Goal: Transaction & Acquisition: Purchase product/service

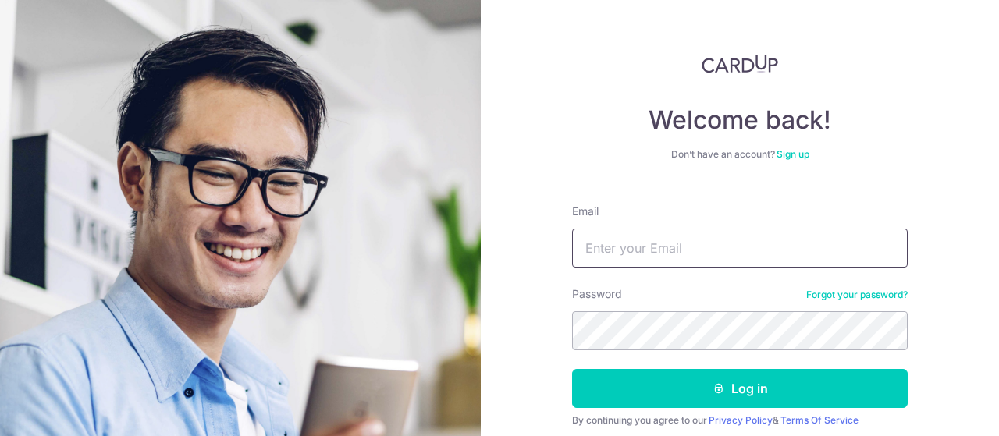
click at [691, 256] on input "Email" at bounding box center [740, 248] width 336 height 39
type input "Georgie.chen.tr@gmail.com"
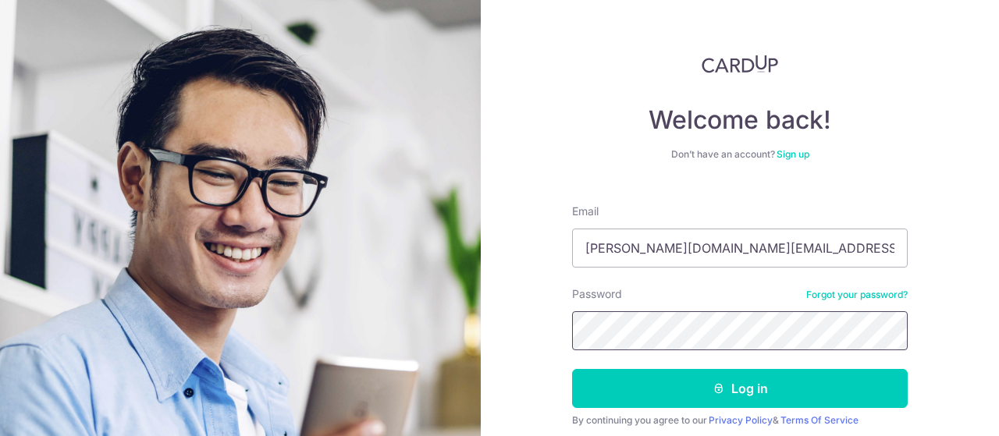
click at [572, 369] on button "Log in" at bounding box center [740, 388] width 336 height 39
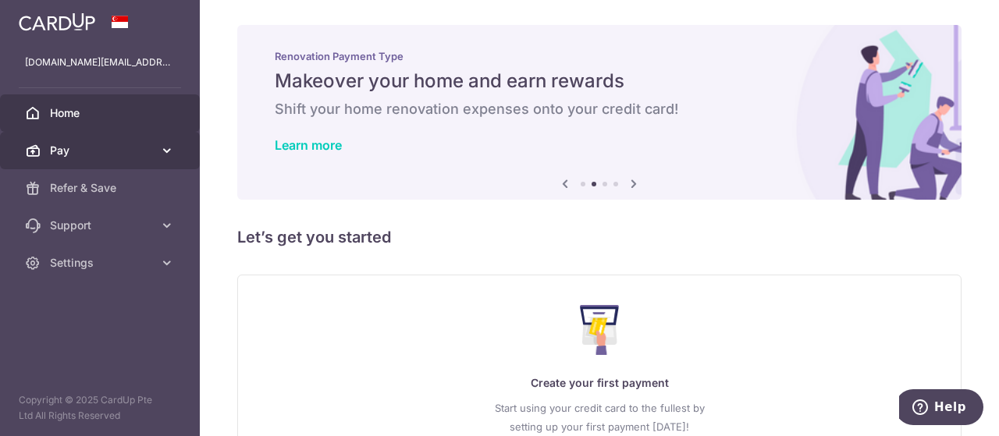
click at [156, 155] on link "Pay" at bounding box center [100, 150] width 200 height 37
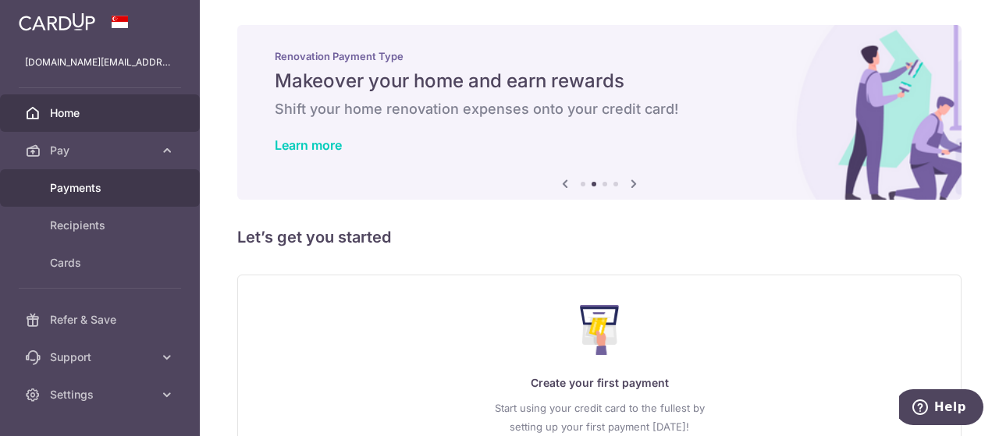
click at [101, 185] on span "Payments" at bounding box center [101, 188] width 103 height 16
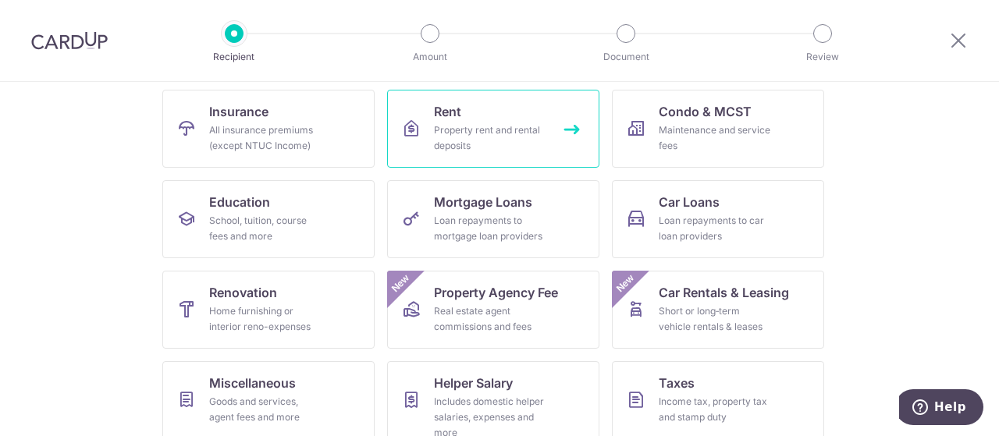
scroll to position [261, 0]
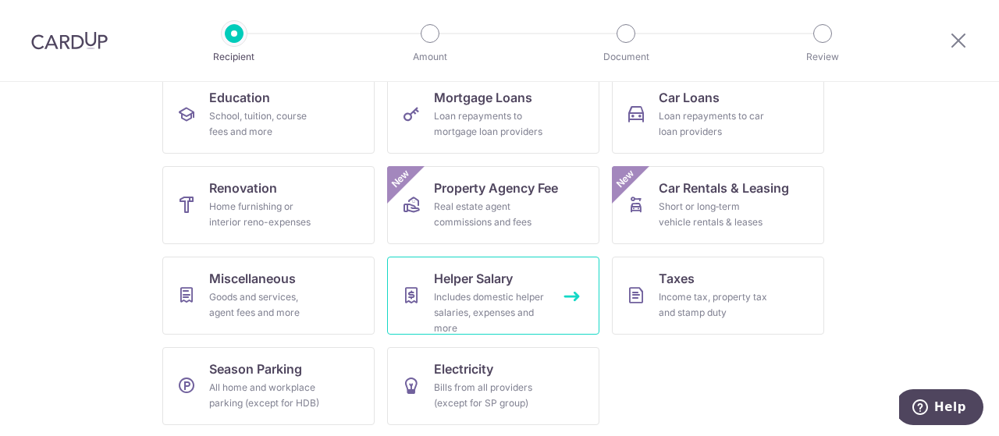
click at [452, 273] on span "Helper Salary" at bounding box center [473, 278] width 79 height 19
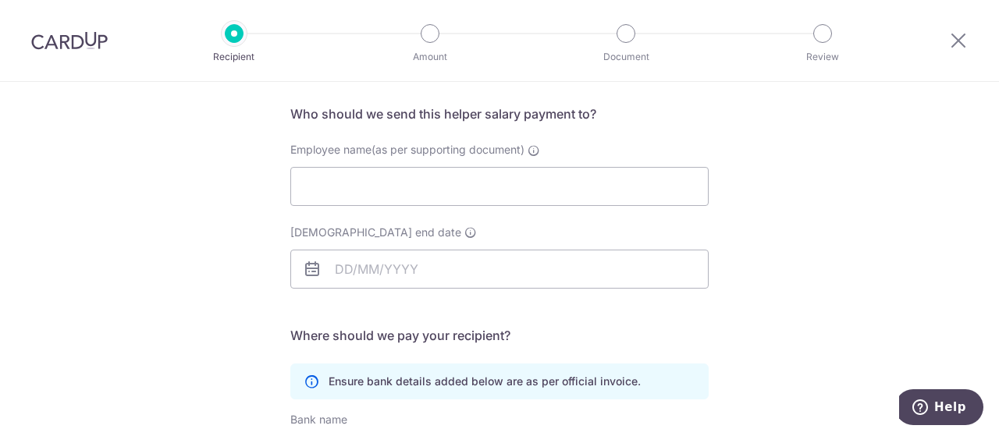
scroll to position [75, 0]
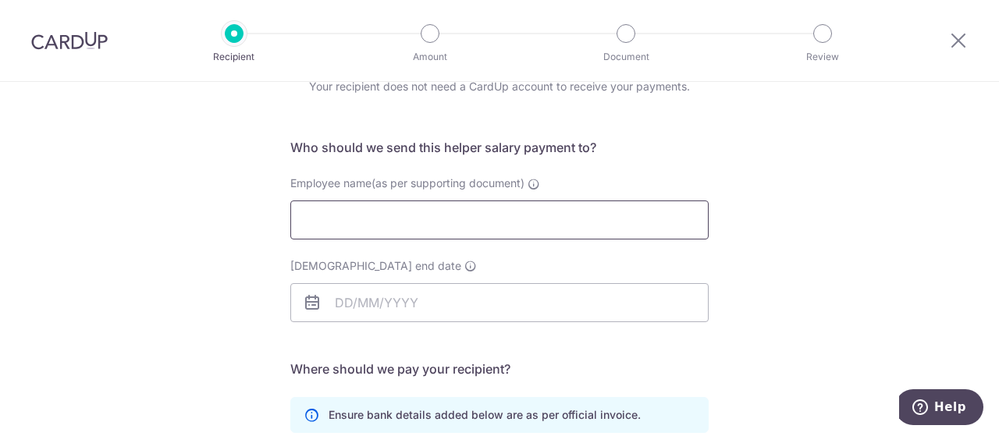
click at [370, 216] on input "Employee name(as per supporting document)" at bounding box center [499, 220] width 418 height 39
click at [357, 222] on input "Employee name(as per supporting document)" at bounding box center [499, 220] width 418 height 39
click at [413, 223] on input "Saw Paye" at bounding box center [499, 220] width 418 height 39
type input "Saw Pyae Thandar"
click at [314, 307] on icon at bounding box center [312, 302] width 19 height 19
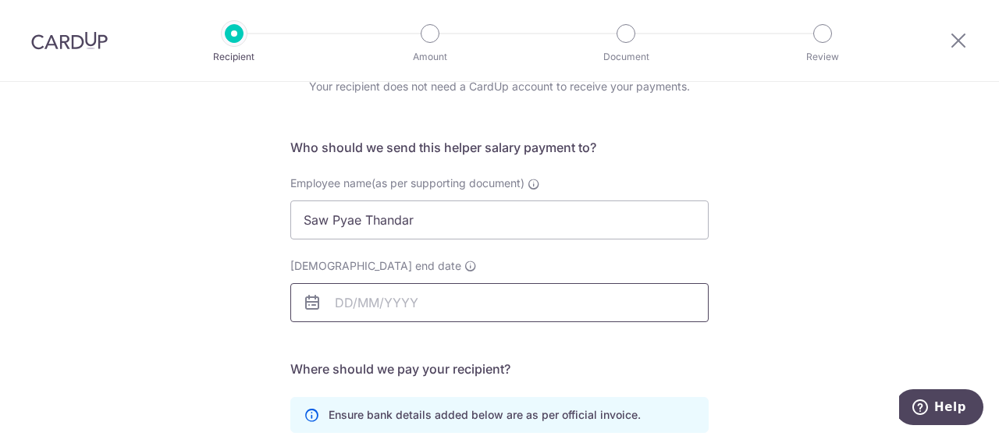
click at [381, 311] on input "Employment contract end date" at bounding box center [499, 302] width 418 height 39
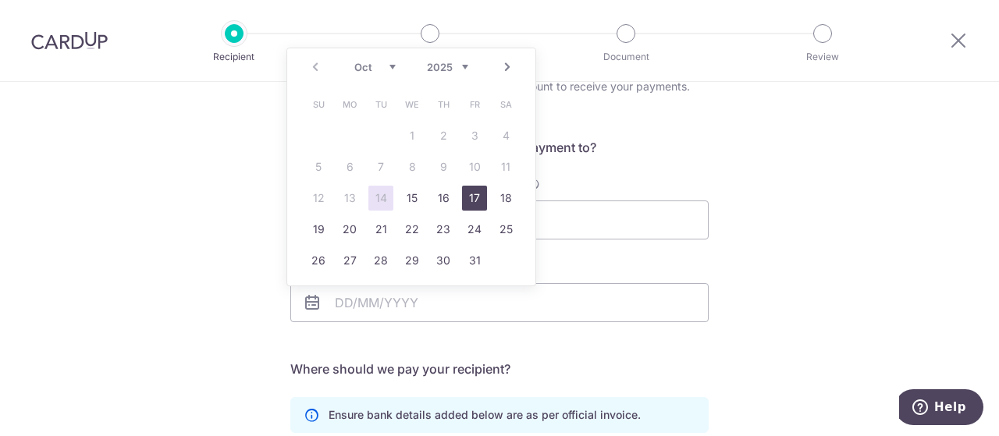
click at [476, 200] on link "17" at bounding box center [474, 198] width 25 height 25
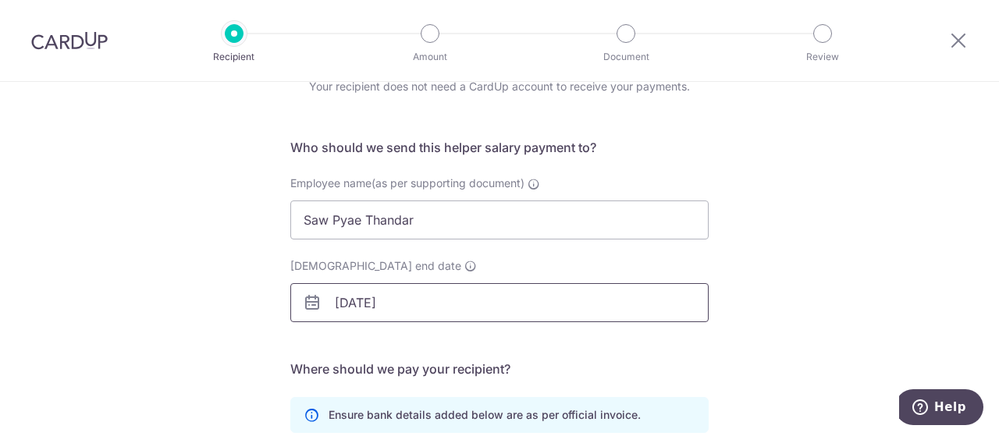
click at [400, 291] on input "17/10/2025" at bounding box center [499, 302] width 418 height 39
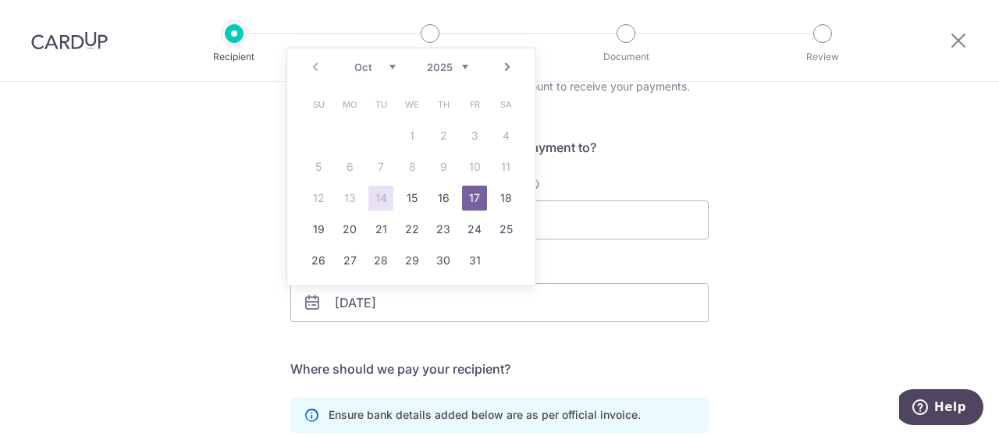
click at [507, 66] on link "Next" at bounding box center [507, 67] width 19 height 19
click at [421, 201] on link "17" at bounding box center [412, 198] width 25 height 25
type input "17/12/2025"
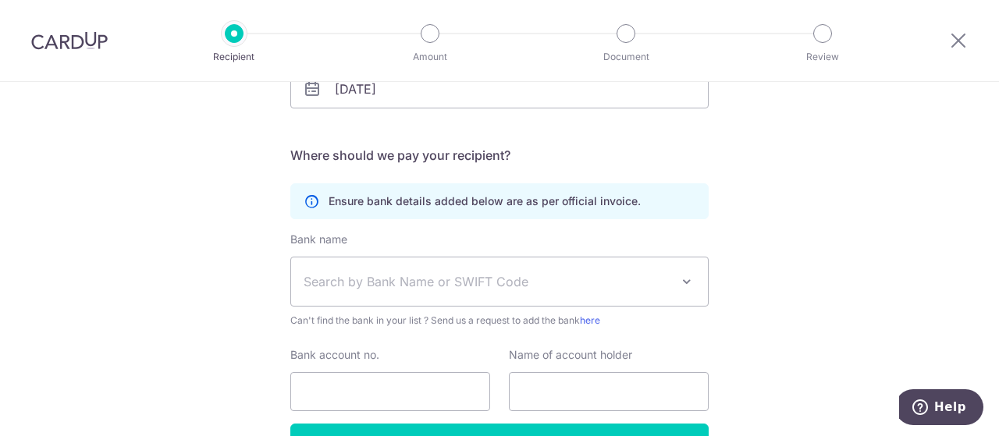
scroll to position [387, 0]
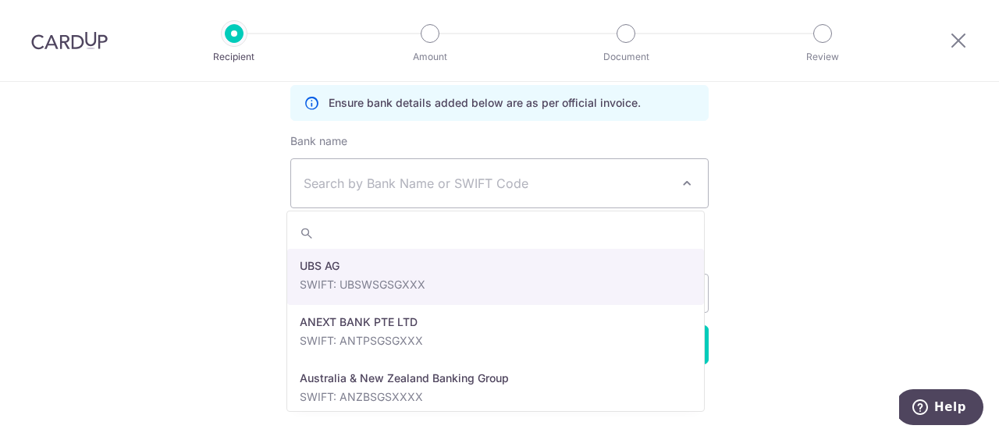
click at [677, 180] on span at bounding box center [686, 183] width 19 height 19
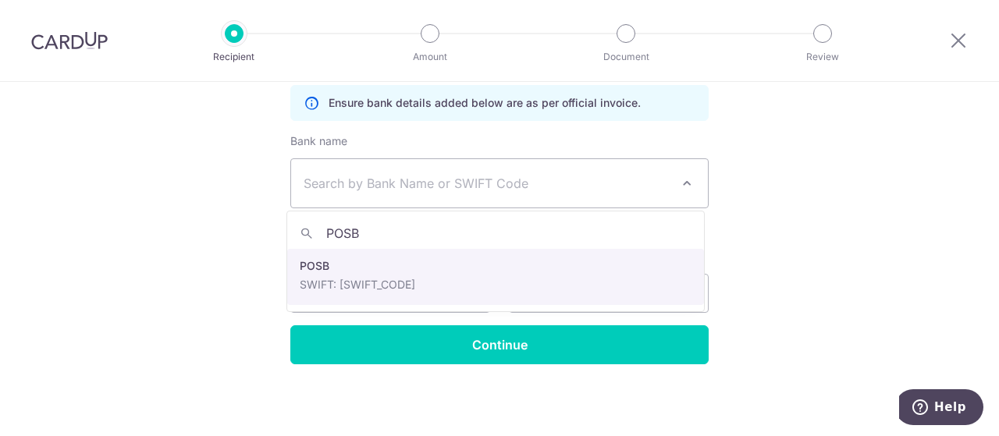
type input "POSB"
select select "19"
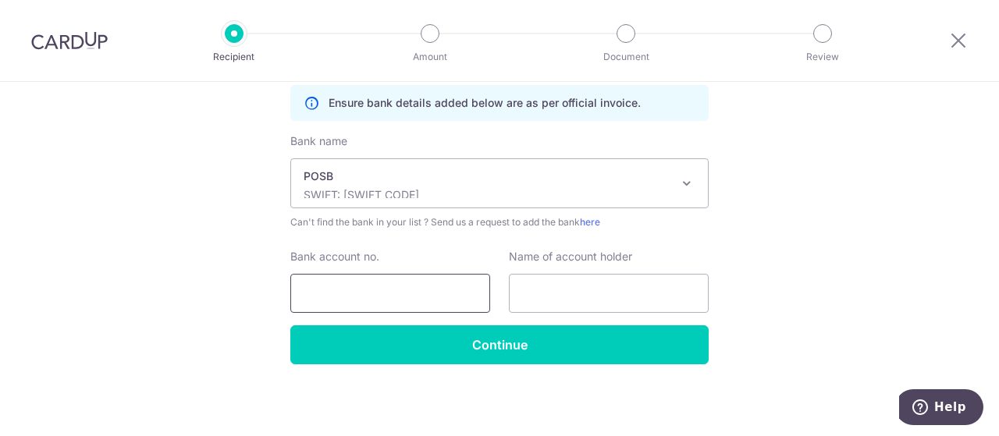
click at [400, 296] on input "Bank account no." at bounding box center [390, 293] width 200 height 39
click at [382, 295] on input "Bank account no." at bounding box center [390, 293] width 200 height 39
paste input "452004240"
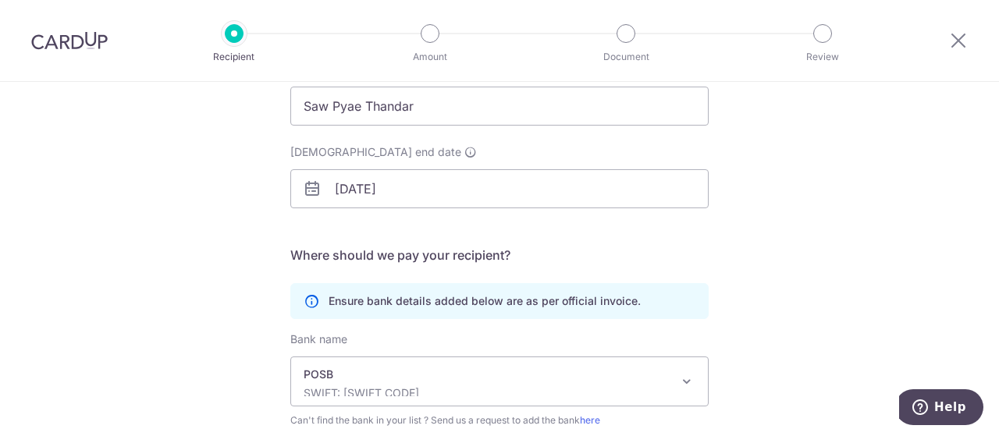
scroll to position [153, 0]
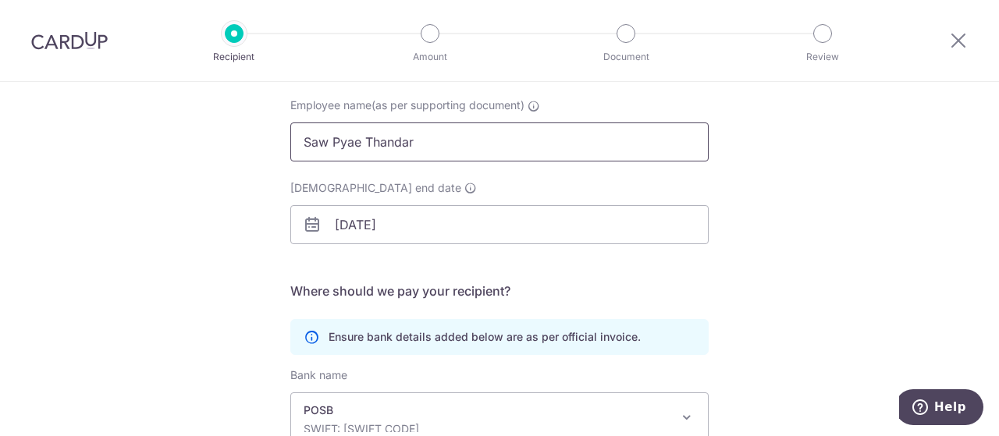
type input "452004240"
click at [401, 148] on input "Saw Pyae Thandar" at bounding box center [499, 142] width 418 height 39
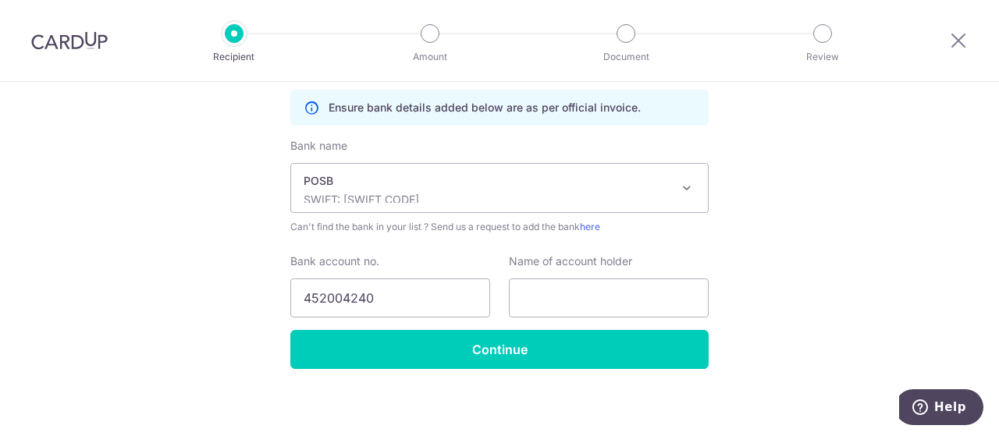
scroll to position [387, 0]
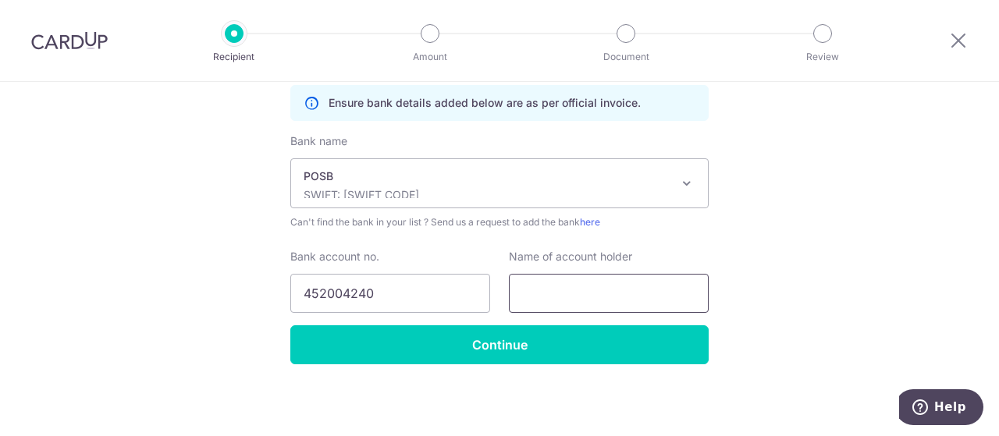
click at [571, 286] on input "text" at bounding box center [609, 293] width 200 height 39
paste input "Saw Pyae Thandar"
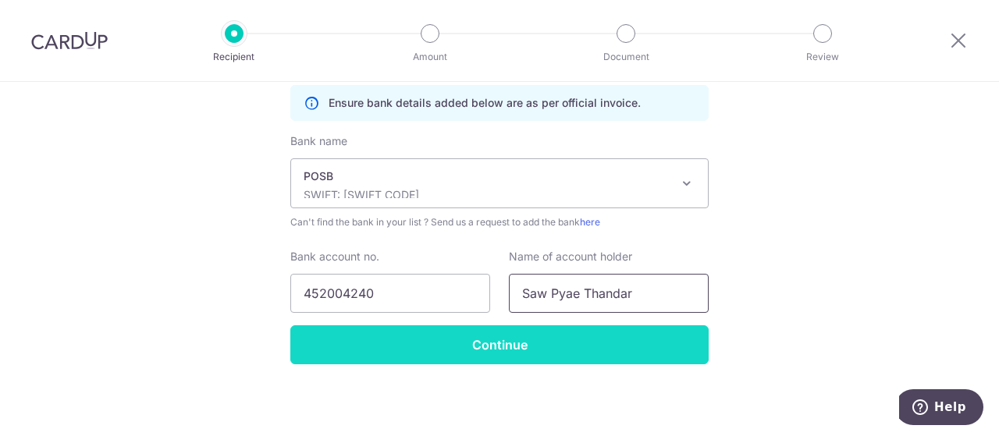
type input "Saw Pyae Thandar"
click at [520, 341] on input "Continue" at bounding box center [499, 344] width 418 height 39
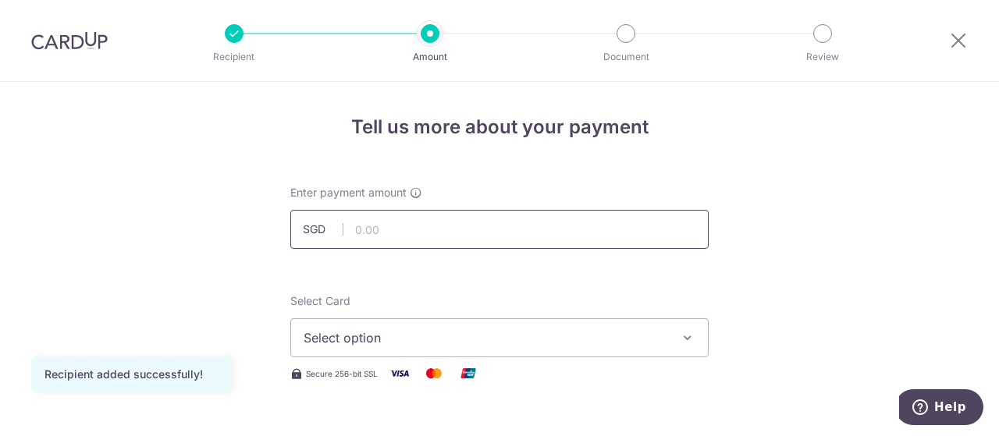
click at [496, 230] on input "text" at bounding box center [499, 229] width 418 height 39
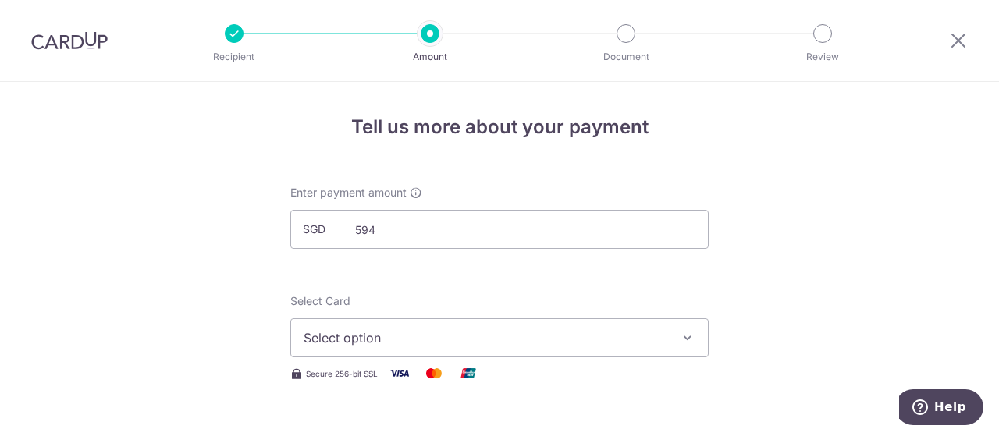
type input "594.00"
click at [555, 340] on span "Select option" at bounding box center [486, 338] width 364 height 19
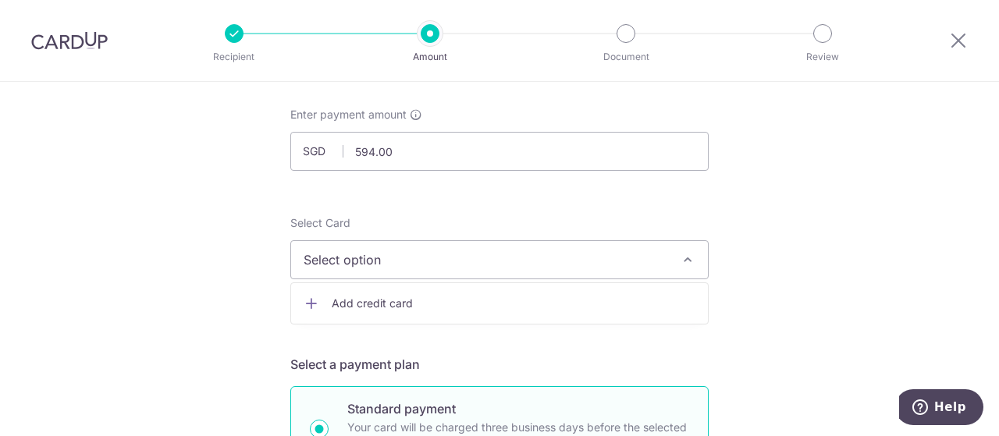
scroll to position [156, 0]
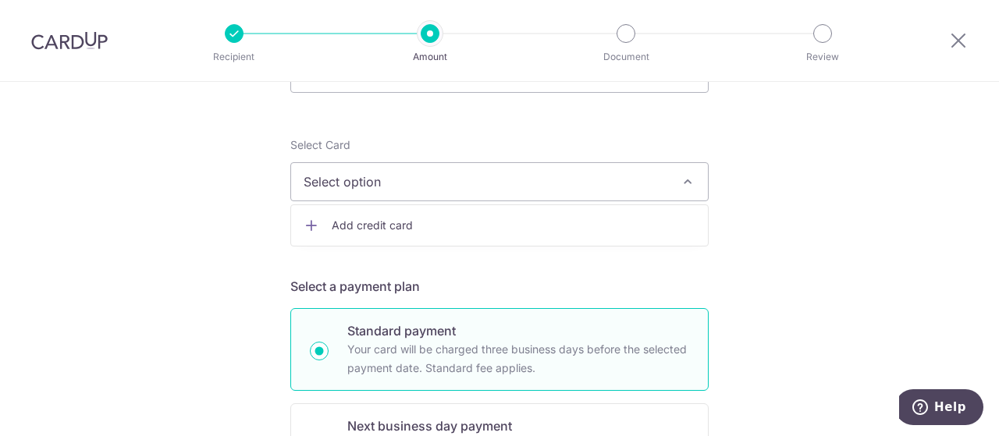
click at [411, 222] on span "Add credit card" at bounding box center [514, 226] width 364 height 16
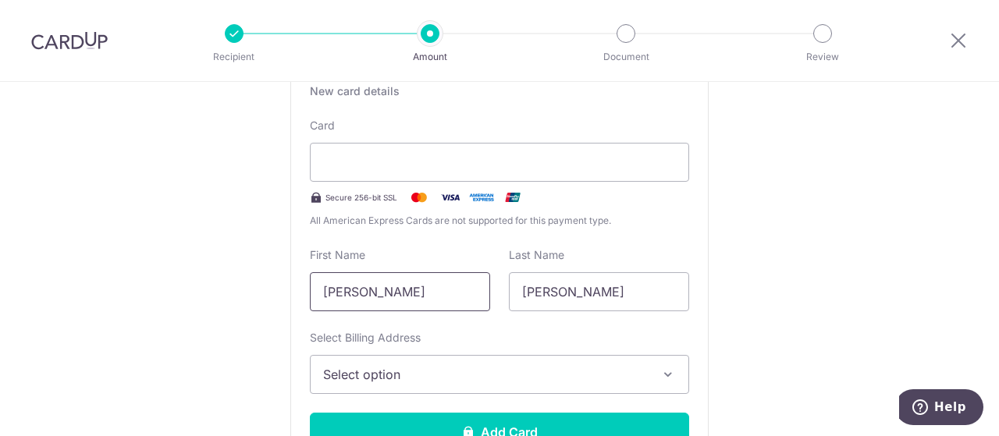
scroll to position [390, 0]
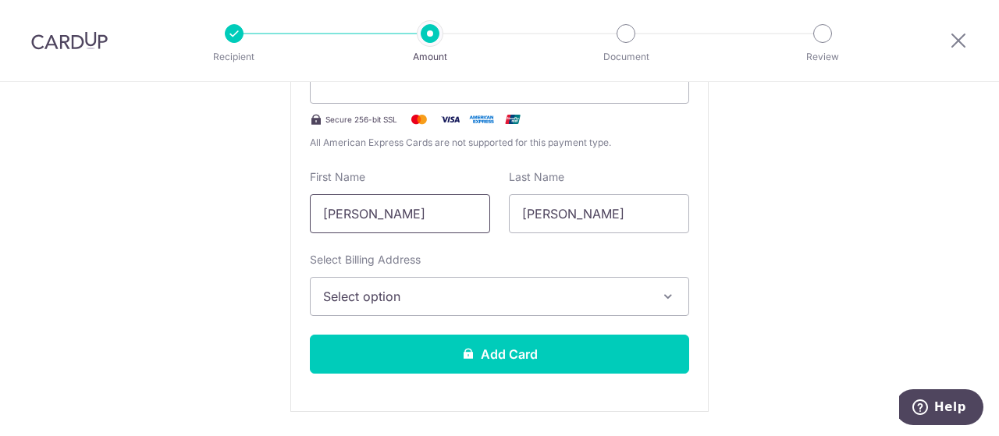
click at [457, 212] on input "Chen Fengrong" at bounding box center [400, 213] width 180 height 39
click at [343, 207] on input "GSCBonSavCC" at bounding box center [400, 213] width 180 height 39
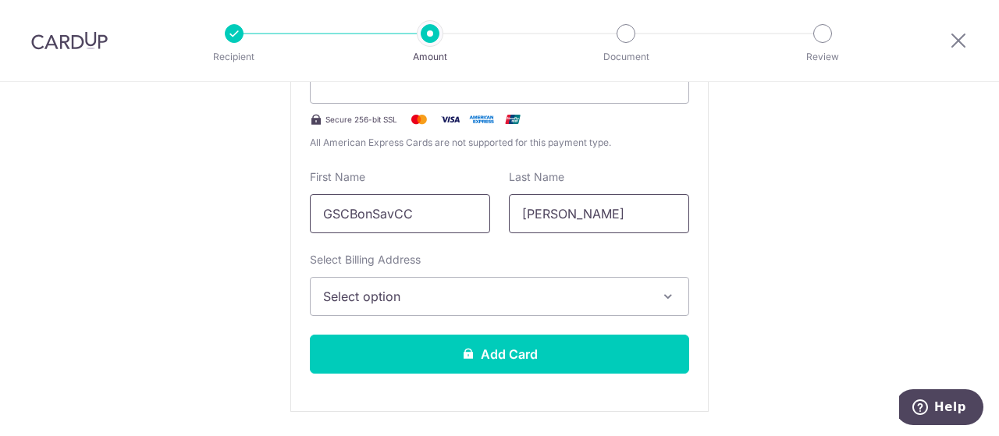
type input "GSCBonSavCC"
click at [524, 212] on input "George" at bounding box center [599, 213] width 180 height 39
paste input "SCBonSavCC"
type input "GSCBonSavCC"
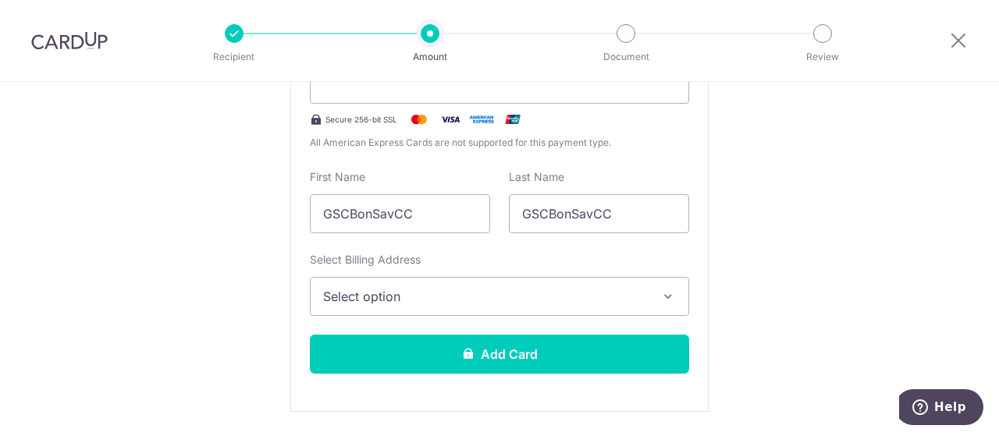
click at [496, 293] on span "Select option" at bounding box center [485, 296] width 325 height 19
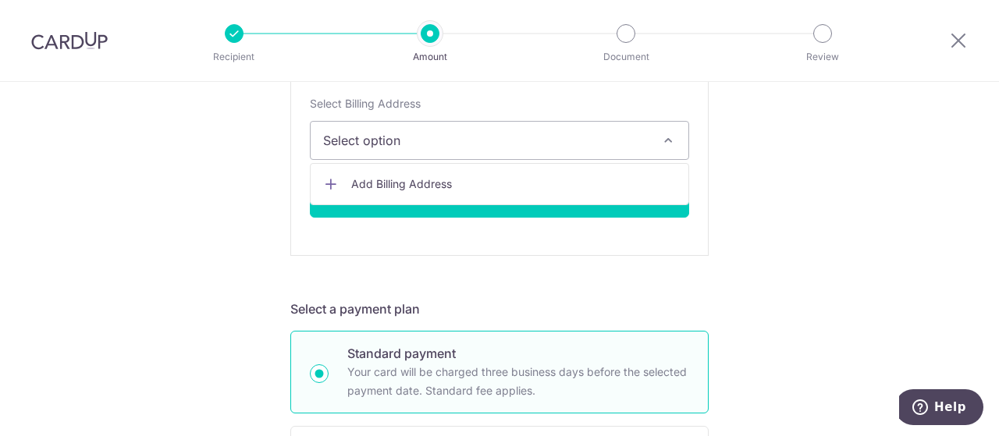
scroll to position [468, 0]
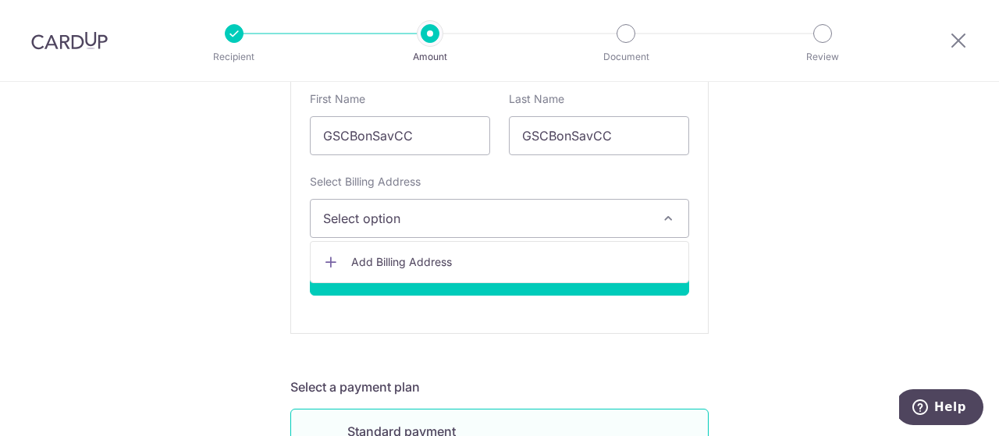
click at [453, 254] on span "Add Billing Address" at bounding box center [513, 262] width 325 height 16
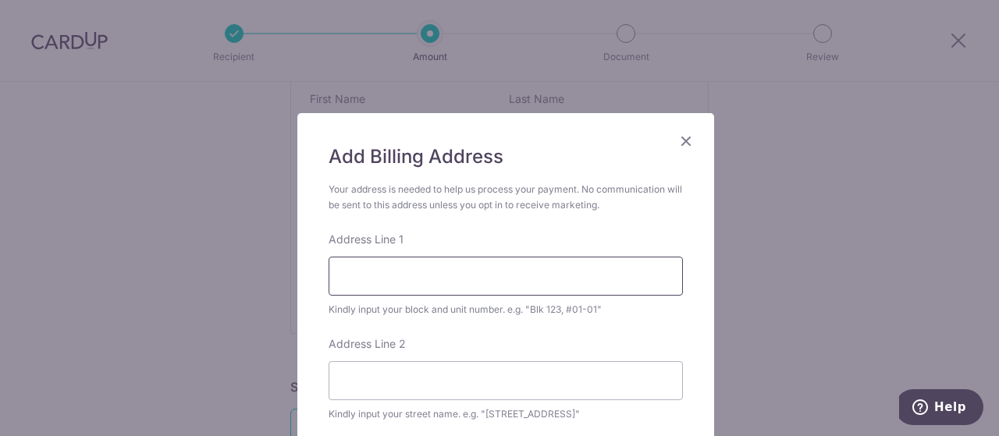
click at [453, 271] on input "Address Line 1" at bounding box center [506, 276] width 354 height 39
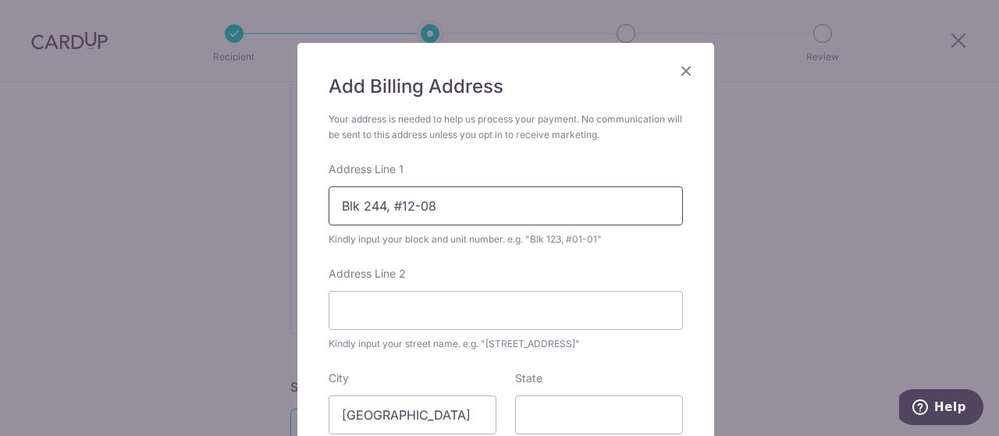
scroll to position [156, 0]
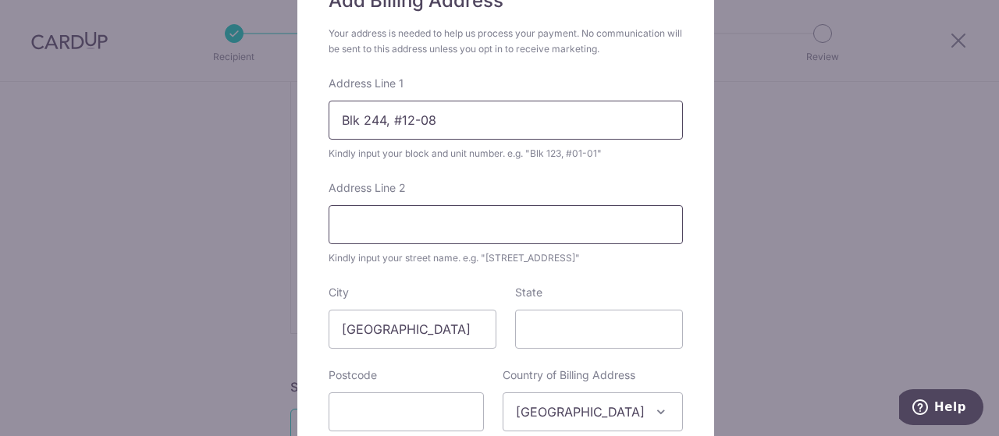
type input "Blk 244, #12-08"
click at [416, 229] on input "Address Line 2" at bounding box center [506, 224] width 354 height 39
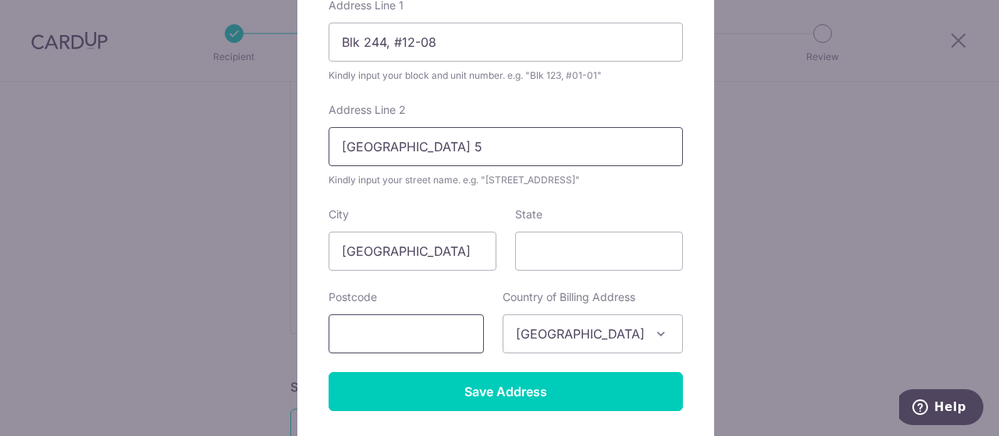
type input "Bukit Batok East Ave 5"
click at [407, 338] on input "text" at bounding box center [406, 334] width 155 height 39
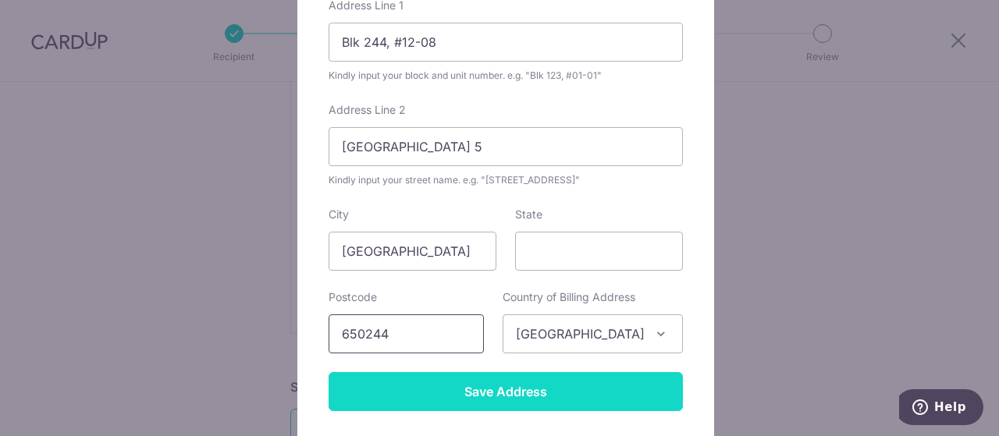
type input "650244"
click at [540, 389] on input "Save Address" at bounding box center [506, 391] width 354 height 39
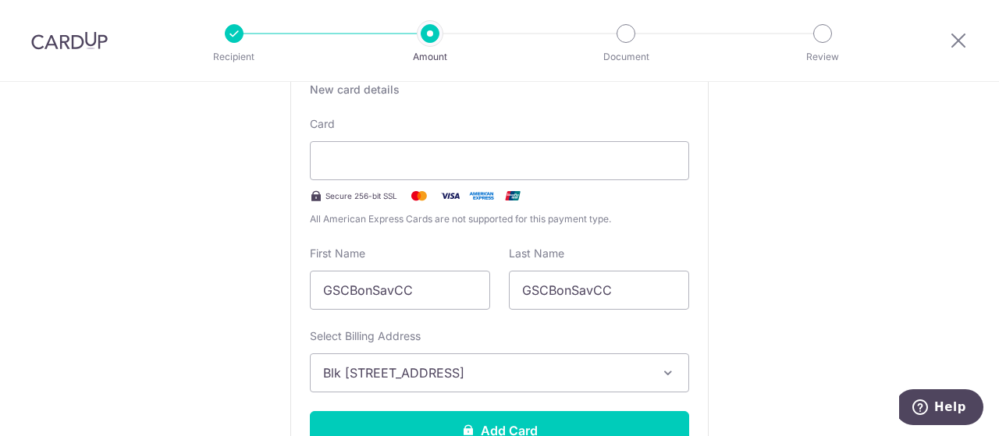
scroll to position [312, 0]
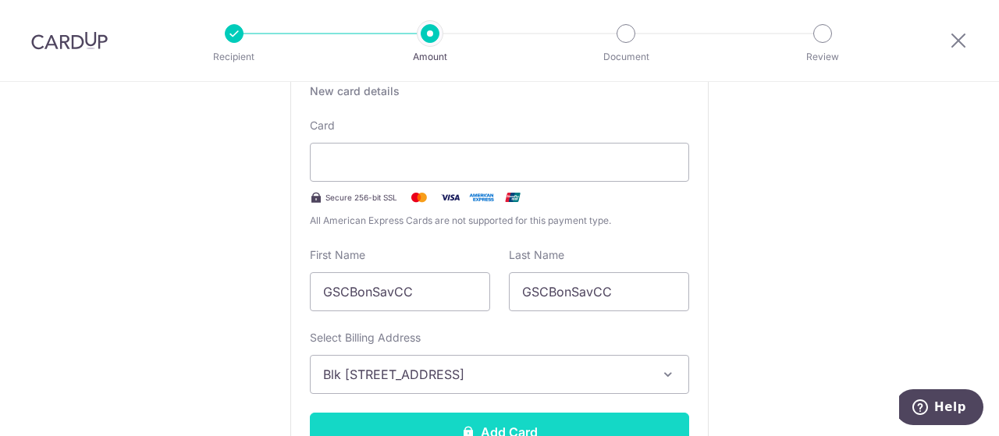
click at [492, 421] on button "Add Card" at bounding box center [499, 432] width 379 height 39
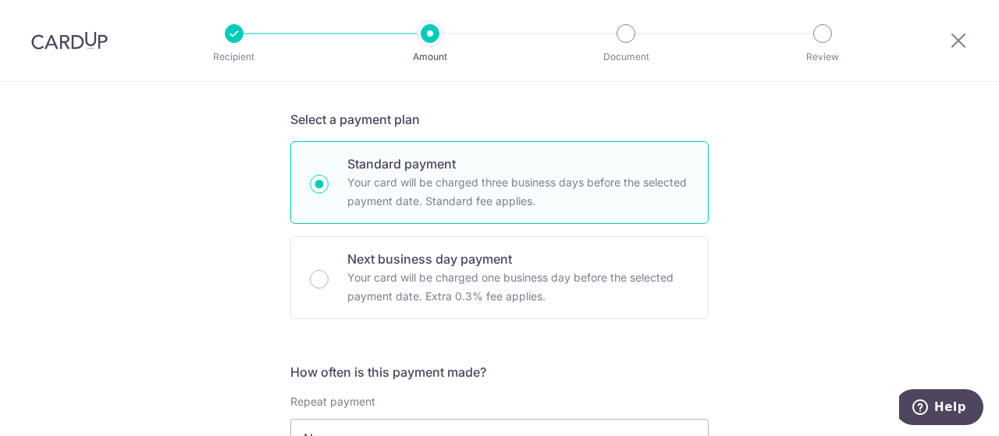
scroll to position [468, 0]
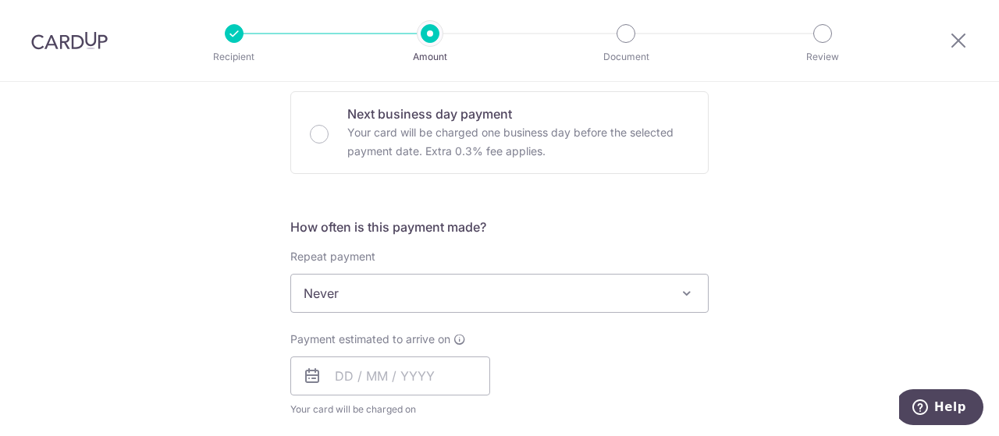
click at [478, 288] on span "Never" at bounding box center [499, 293] width 417 height 37
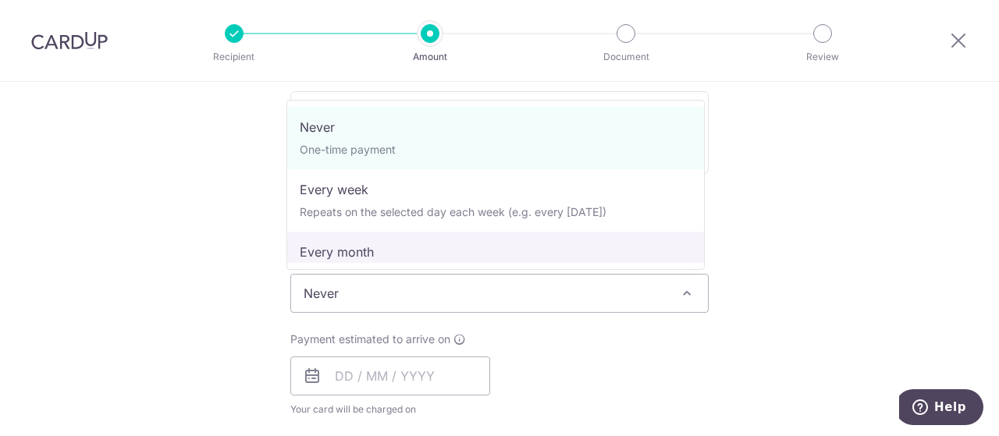
click at [841, 207] on div "Tell us more about your payment Enter payment amount SGD 594.00 594.00 Card add…" at bounding box center [499, 320] width 999 height 1412
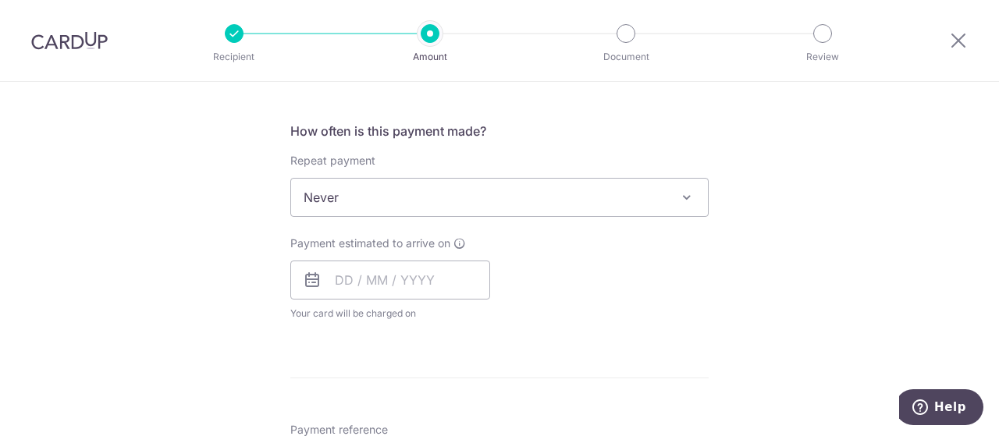
scroll to position [624, 0]
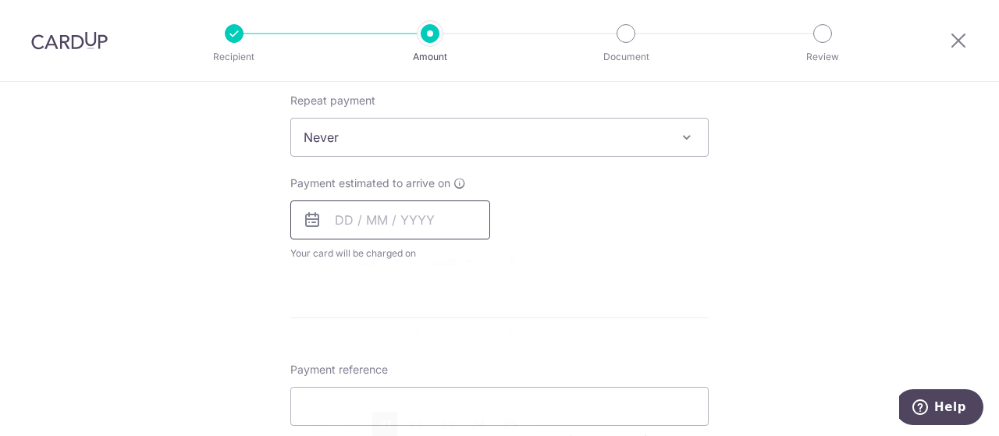
click at [411, 213] on input "text" at bounding box center [390, 220] width 200 height 39
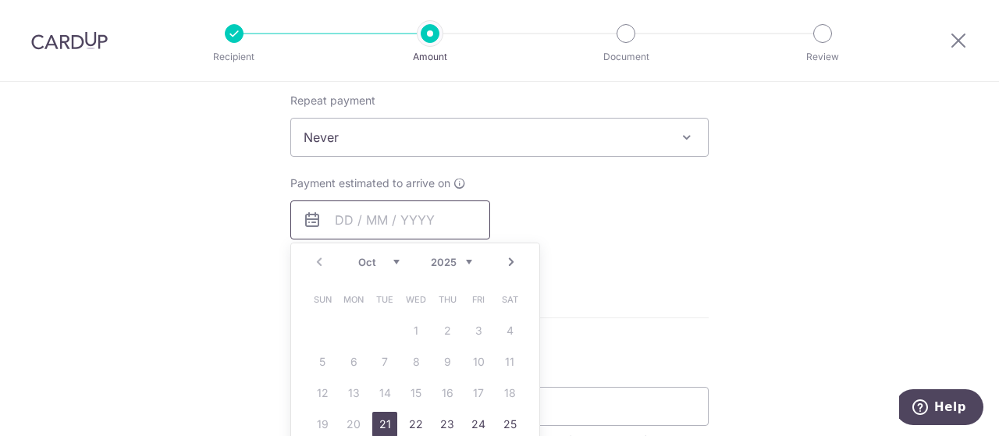
scroll to position [702, 0]
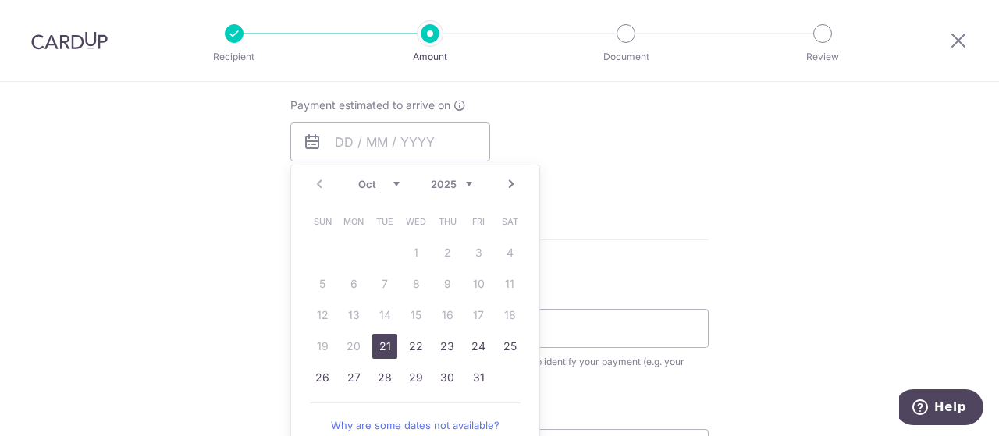
click at [373, 343] on link "21" at bounding box center [384, 346] width 25 height 25
type input "21/10/2025"
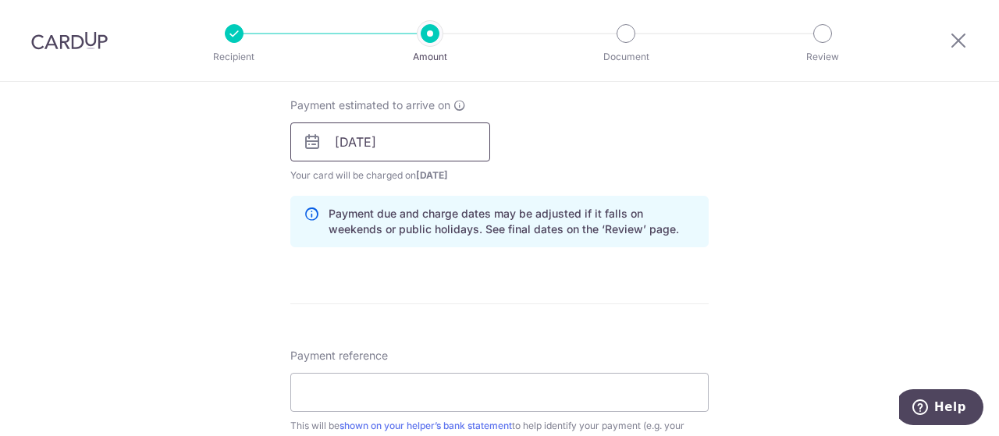
click at [375, 144] on input "21/10/2025" at bounding box center [390, 142] width 200 height 39
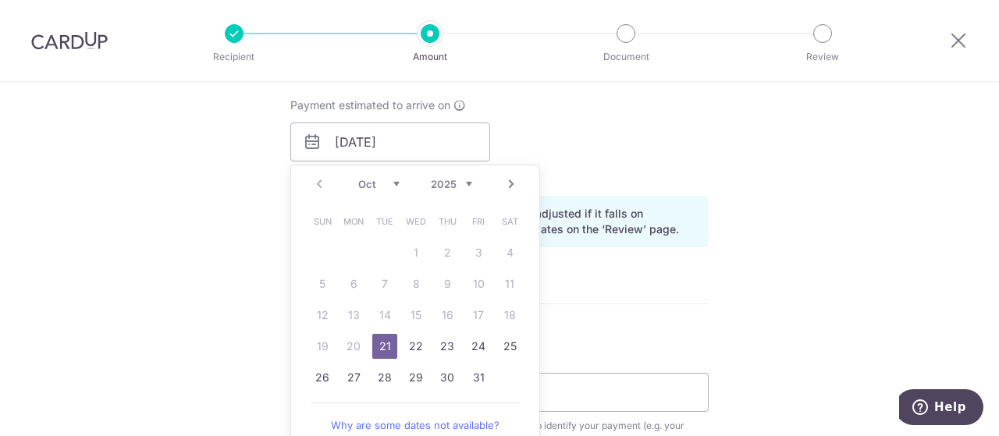
click at [347, 342] on table "Sun Mon Tue Wed Thu Fri Sat 1 2 3 4 5 6 7 8 9 10 11 12 13 14 15 16 17 18 19 20 …" at bounding box center [416, 299] width 219 height 187
click at [376, 339] on link "21" at bounding box center [384, 346] width 25 height 25
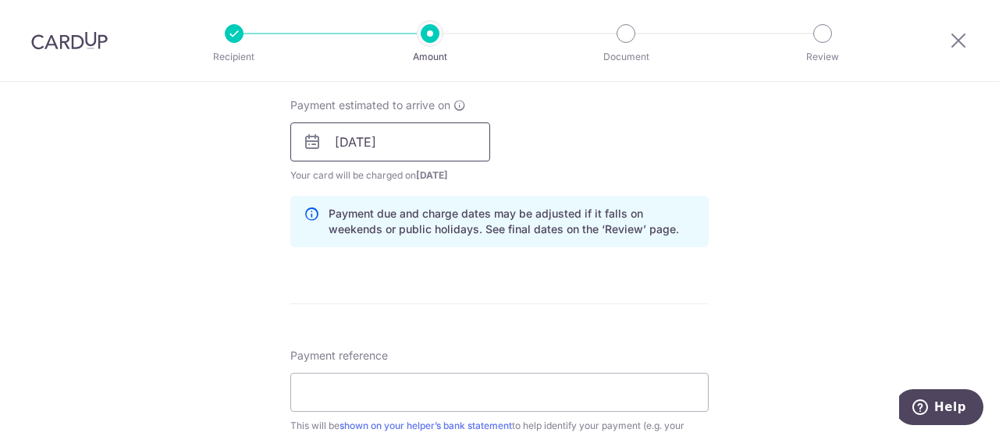
click at [389, 133] on input "21/10/2025" at bounding box center [390, 142] width 200 height 39
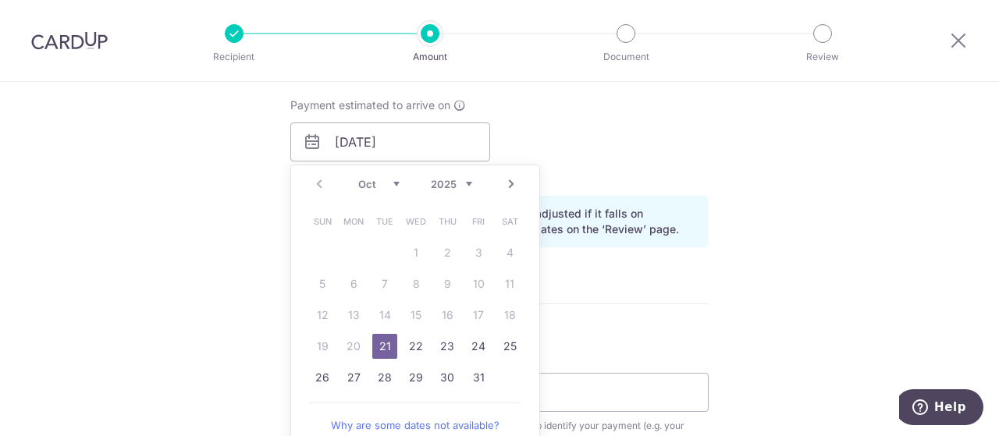
click at [378, 341] on link "21" at bounding box center [384, 346] width 25 height 25
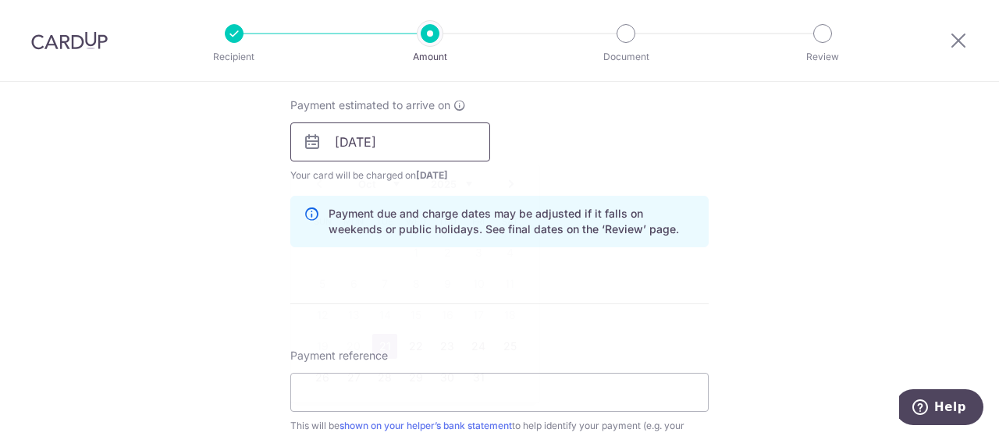
click at [389, 148] on input "21/10/2025" at bounding box center [390, 142] width 200 height 39
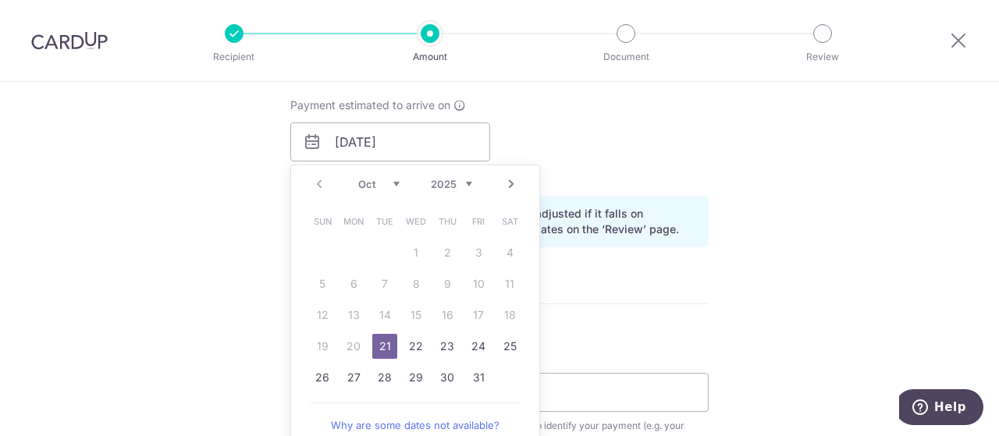
click at [351, 345] on table "Sun Mon Tue Wed Thu Fri Sat 1 2 3 4 5 6 7 8 9 10 11 12 13 14 15 16 17 18 19 20 …" at bounding box center [416, 299] width 219 height 187
click at [378, 339] on link "21" at bounding box center [384, 346] width 25 height 25
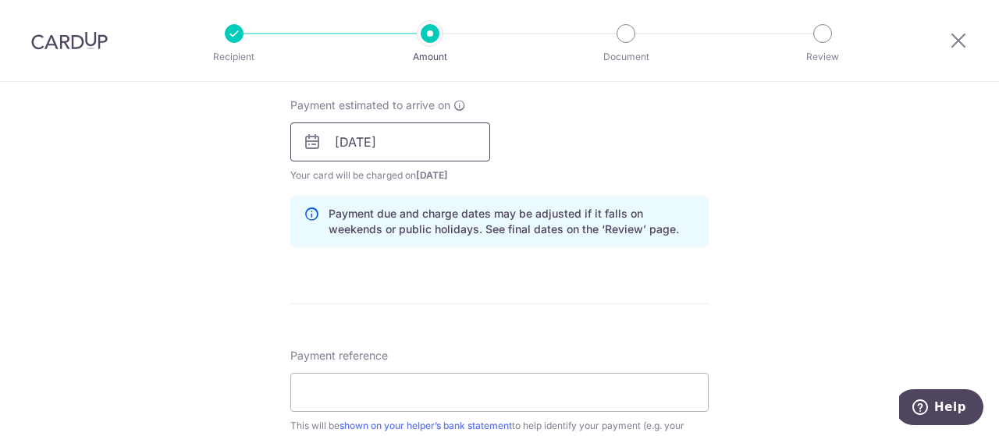
click at [390, 155] on input "21/10/2025" at bounding box center [390, 142] width 200 height 39
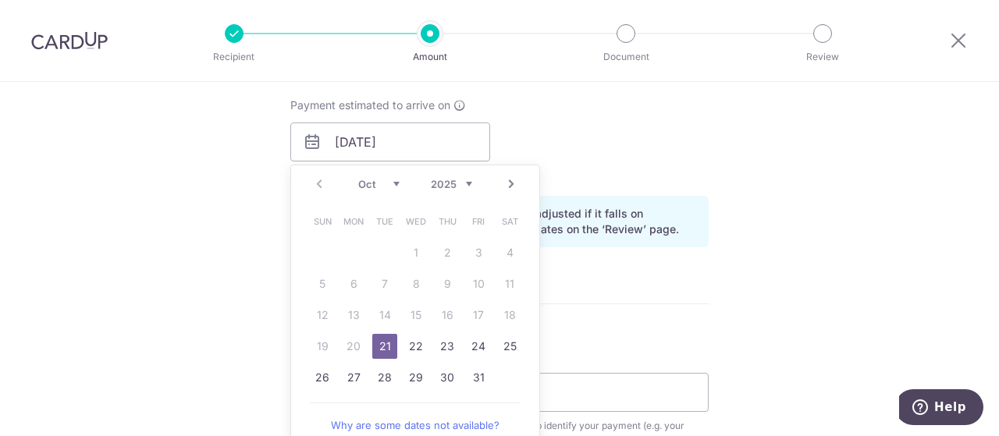
click at [377, 343] on link "21" at bounding box center [384, 346] width 25 height 25
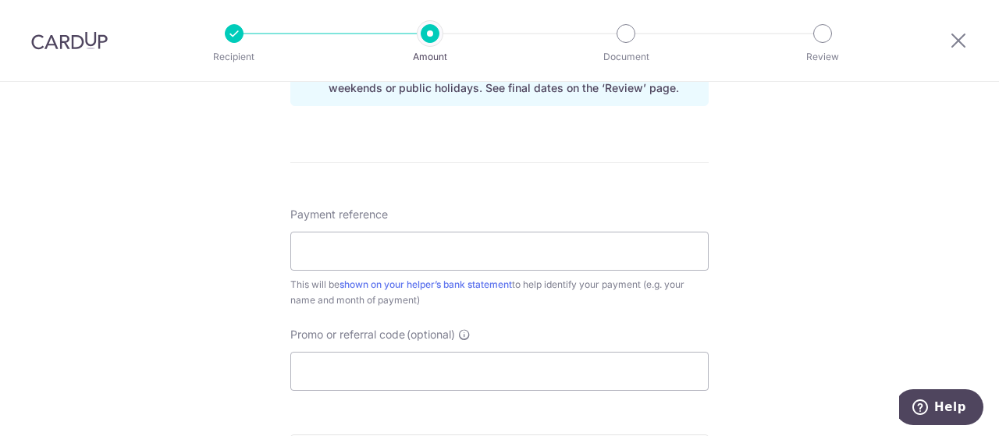
scroll to position [858, 0]
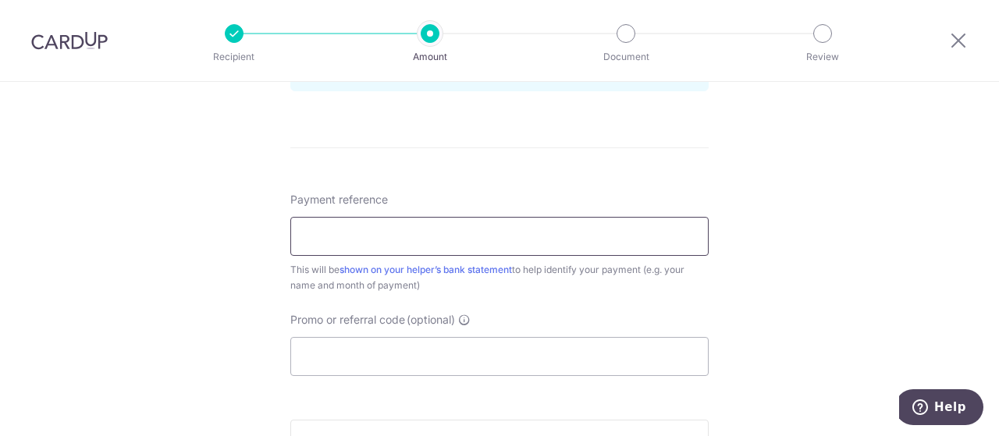
click at [478, 241] on input "Payment reference" at bounding box center [499, 236] width 418 height 39
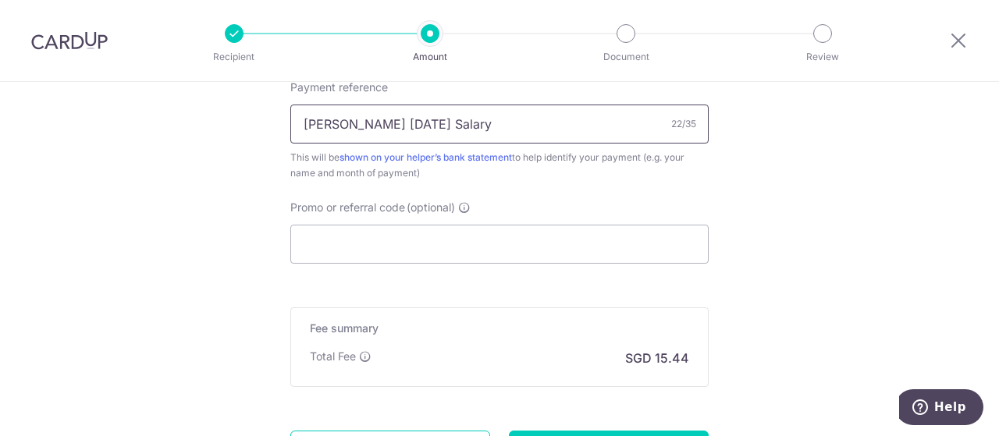
scroll to position [1015, 0]
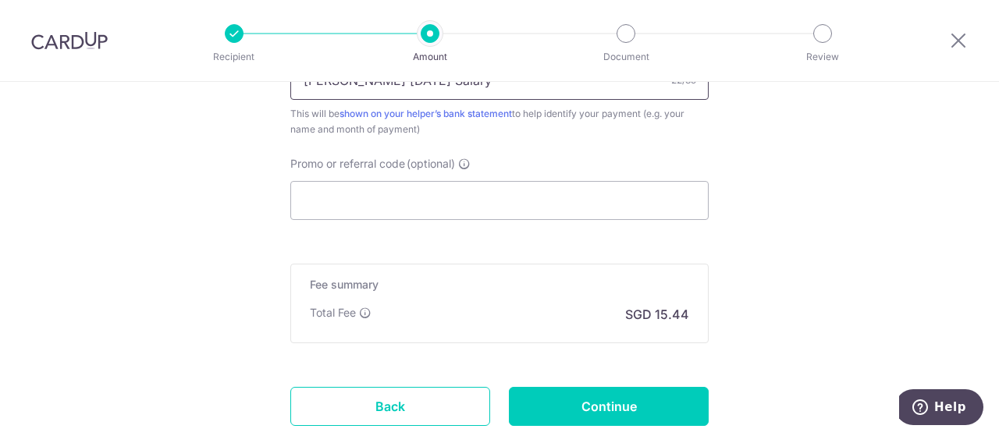
type input "George Oct 2025 Salary"
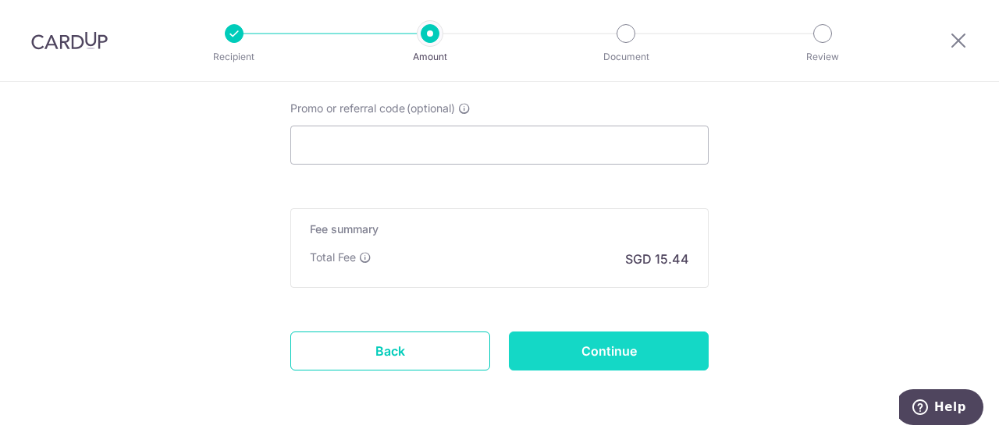
scroll to position [1118, 0]
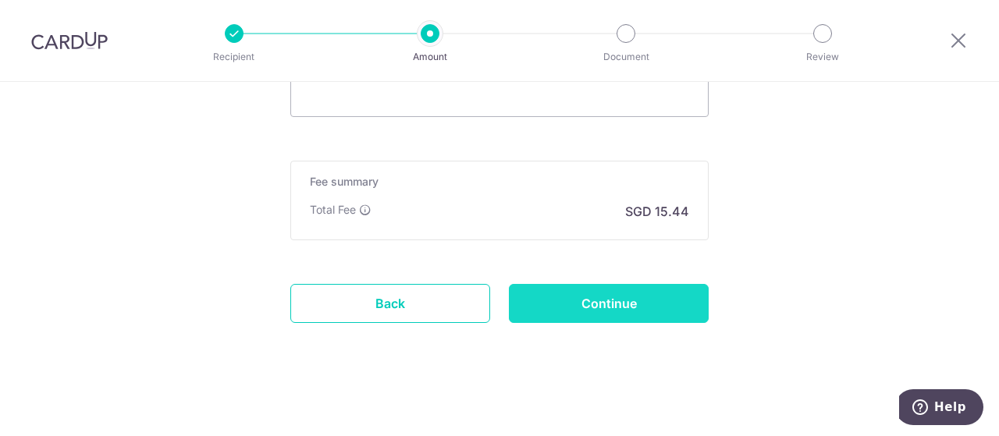
click at [606, 298] on input "Continue" at bounding box center [609, 303] width 200 height 39
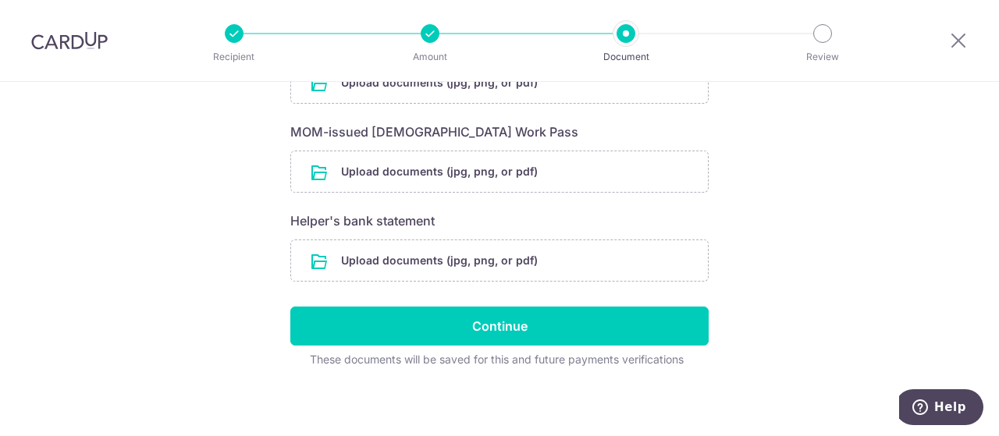
scroll to position [314, 0]
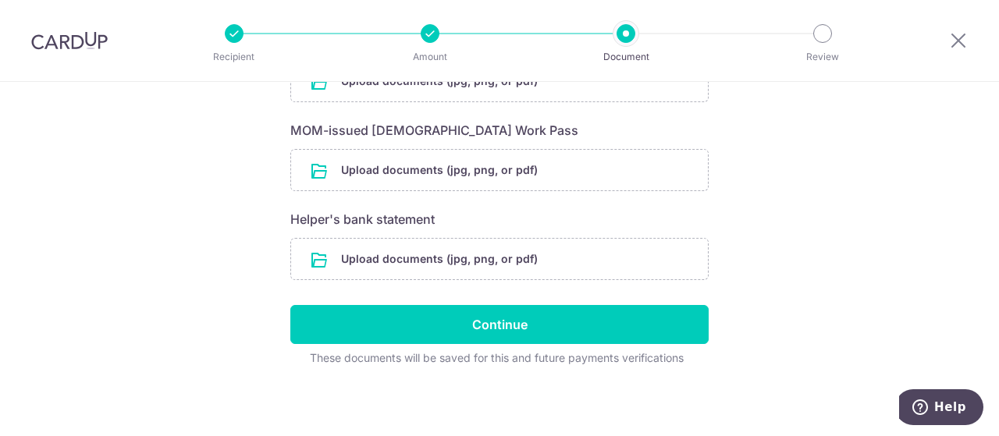
click at [776, 201] on div "Help us verify your payment Your supporting documents will enable us to approve…" at bounding box center [499, 103] width 999 height 671
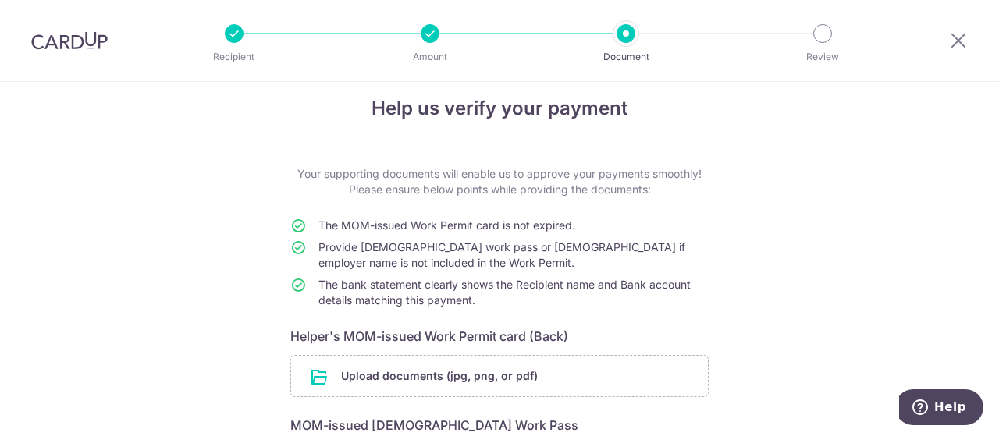
scroll to position [17, 0]
